Goal: Information Seeking & Learning: Learn about a topic

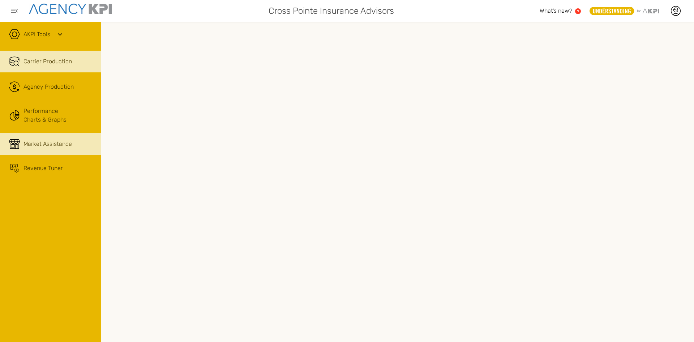
click at [49, 144] on span "Market Assistance" at bounding box center [47, 144] width 48 height 9
